Goal: Task Accomplishment & Management: Manage account settings

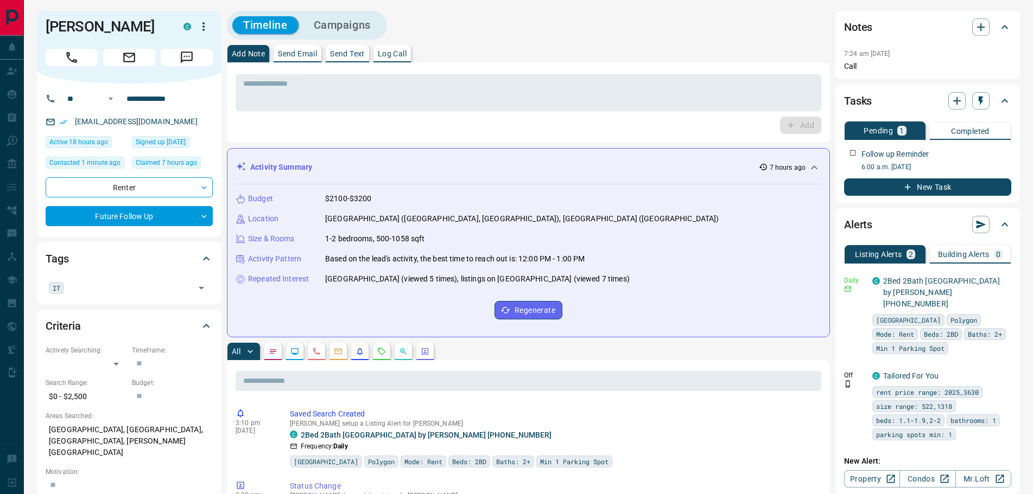
scroll to position [163, 0]
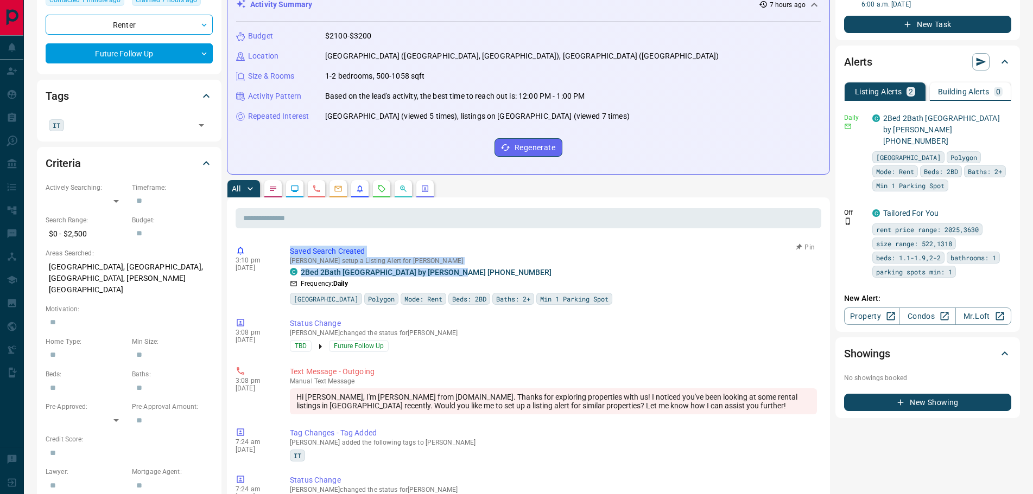
drag, startPoint x: 465, startPoint y: 269, endPoint x: 285, endPoint y: 253, distance: 180.2
click at [285, 253] on div "3:10 pm [DATE] Saved Search Created [PERSON_NAME] setup a Listing Alert for [PE…" at bounding box center [527, 276] width 585 height 66
copy div "Saved Search Created [PERSON_NAME] setup a Listing Alert for [PERSON_NAME] C 2B…"
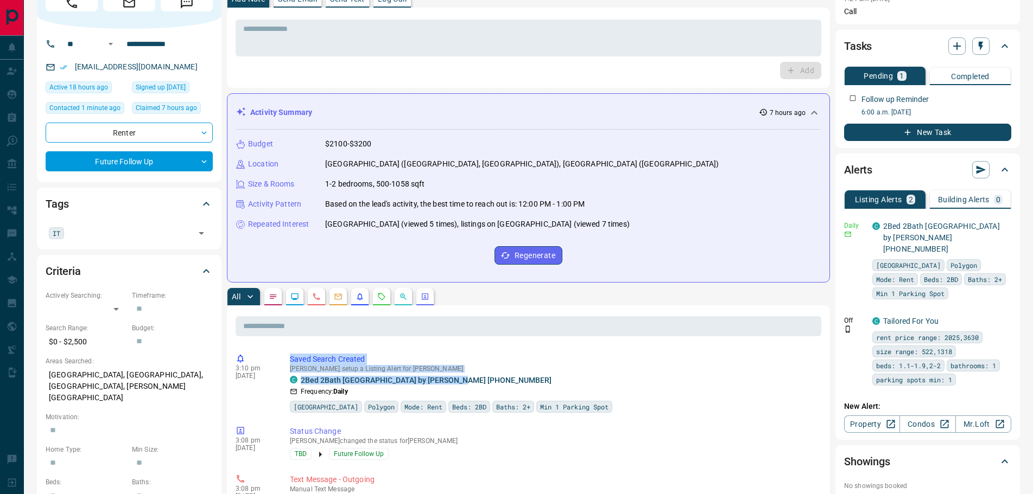
scroll to position [0, 0]
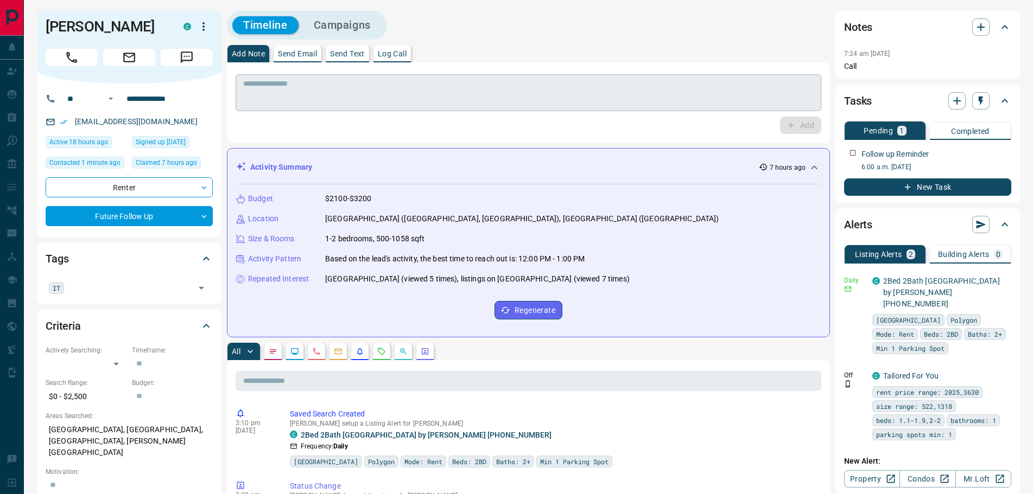
click at [335, 88] on textarea at bounding box center [528, 93] width 570 height 28
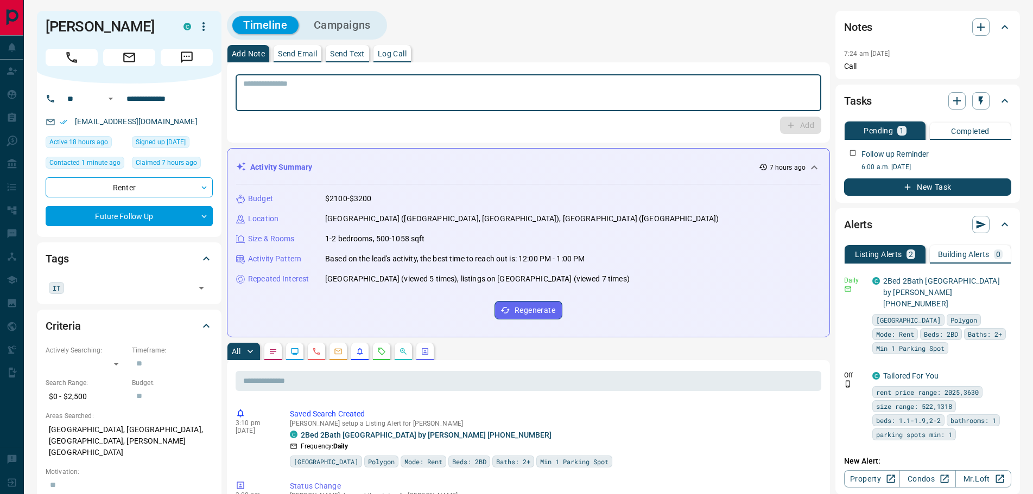
paste textarea "**********"
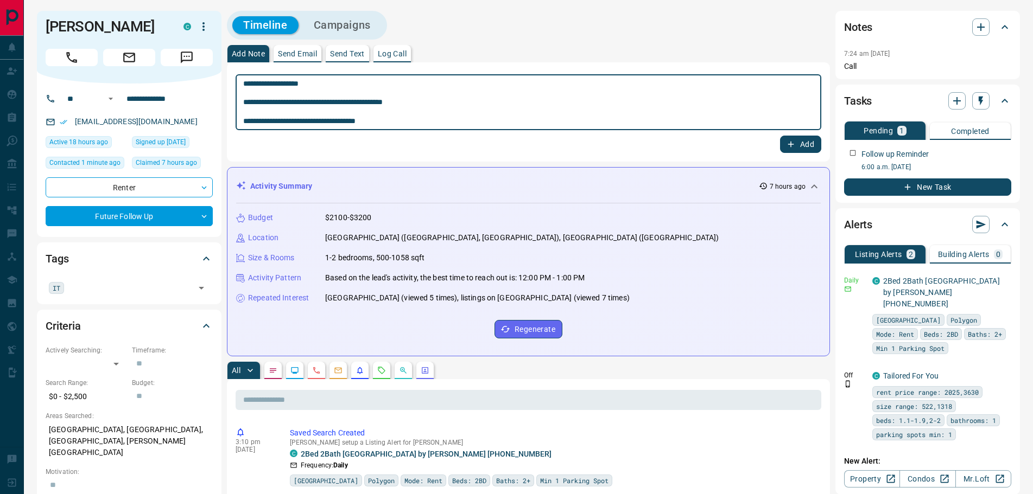
type textarea "**********"
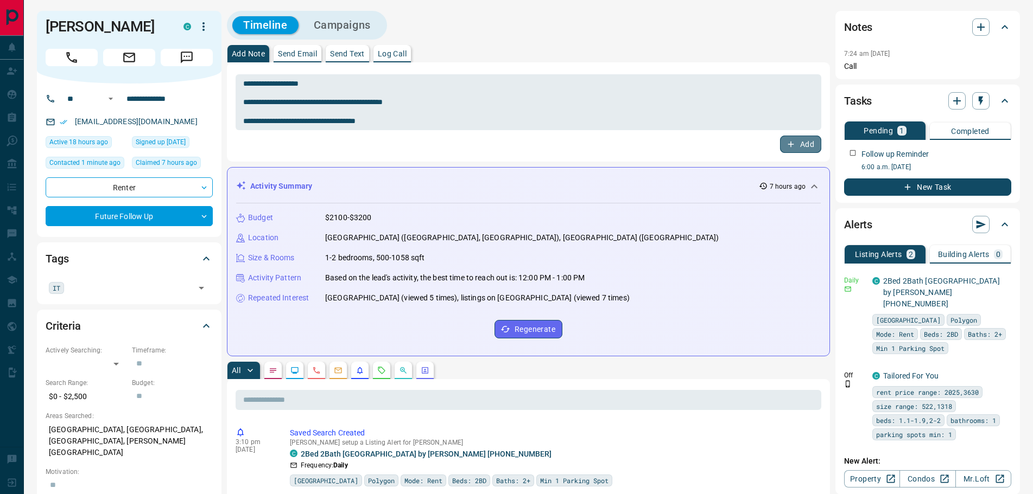
click at [796, 143] on button "Add" at bounding box center [800, 144] width 41 height 17
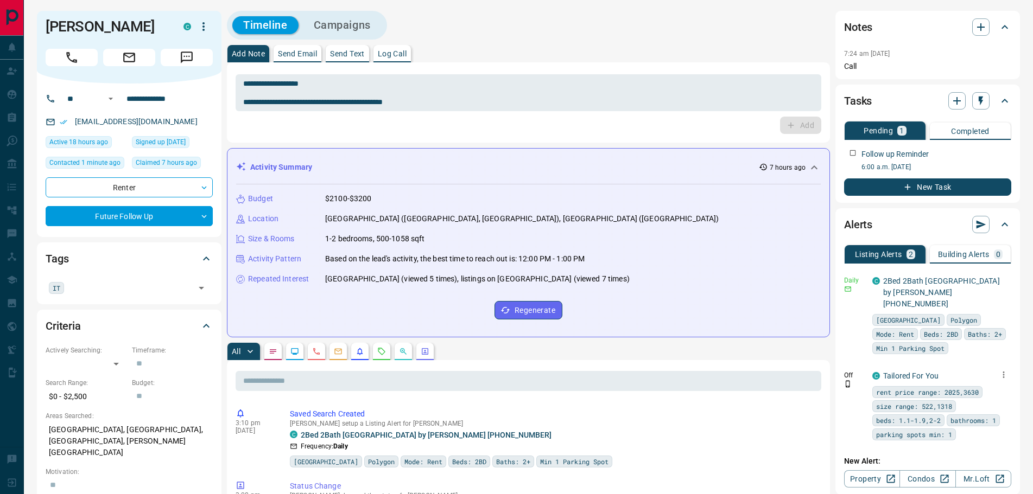
click at [1003, 372] on icon "button" at bounding box center [1004, 375] width 2 height 7
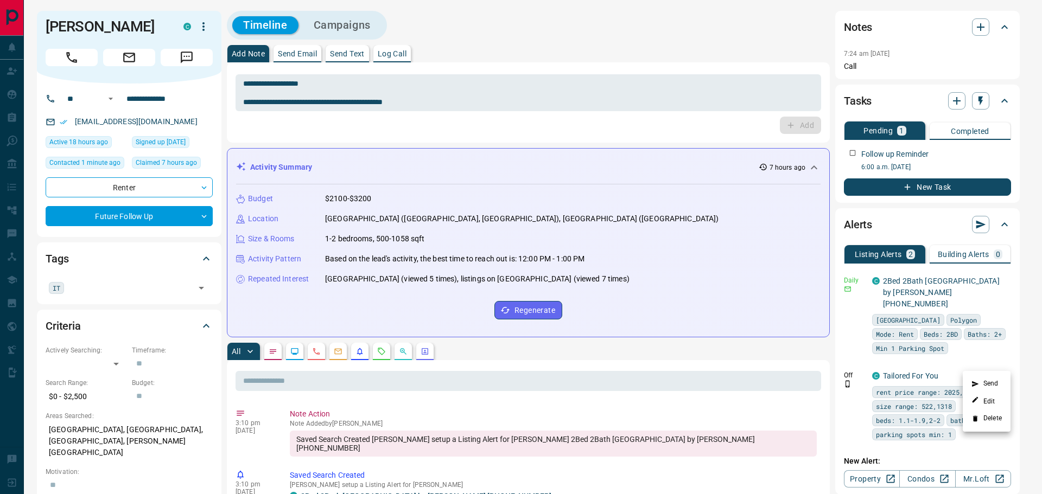
click at [990, 421] on li "Delete" at bounding box center [987, 418] width 48 height 17
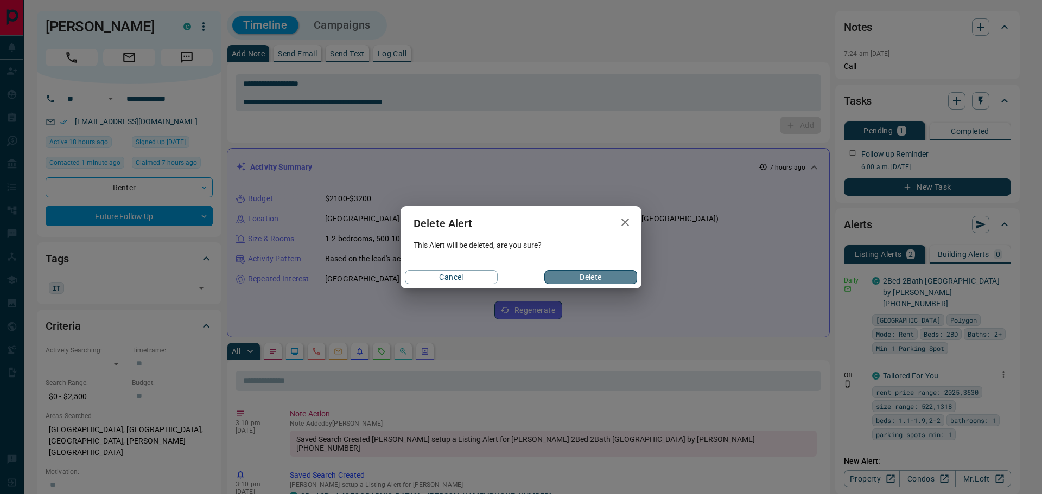
click at [565, 276] on button "Delete" at bounding box center [590, 277] width 93 height 14
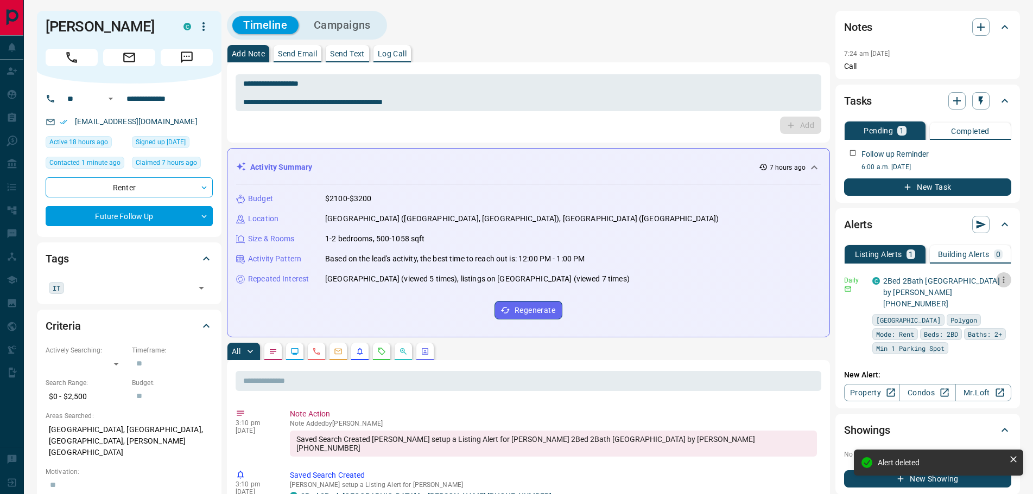
click at [1004, 278] on icon "button" at bounding box center [1003, 280] width 10 height 10
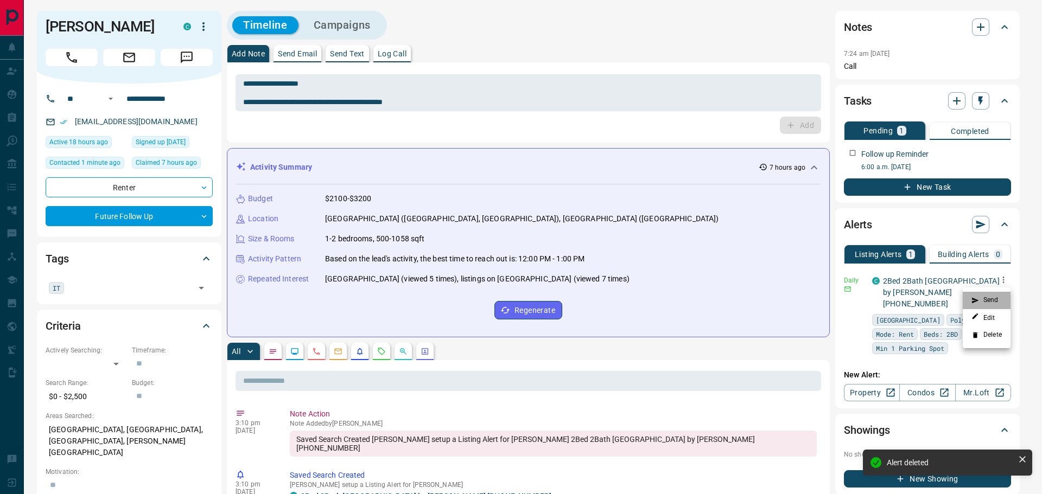
click at [987, 297] on li "Send" at bounding box center [987, 300] width 48 height 17
